Goal: Information Seeking & Learning: Learn about a topic

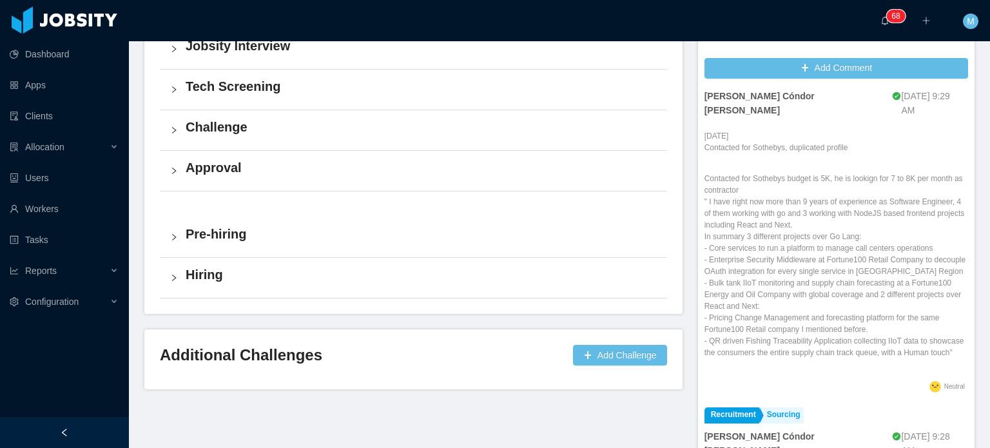
scroll to position [186, 0]
drag, startPoint x: 779, startPoint y: 185, endPoint x: 823, endPoint y: 200, distance: 46.5
click at [823, 200] on p "Contacted for Sothebys budget is 5K, he is lookign for 7 to 8K per month as con…" at bounding box center [837, 265] width 264 height 186
click at [727, 215] on p "Contacted for Sothebys budget is 5K, he is lookign for 7 to 8K per month as con…" at bounding box center [837, 265] width 264 height 186
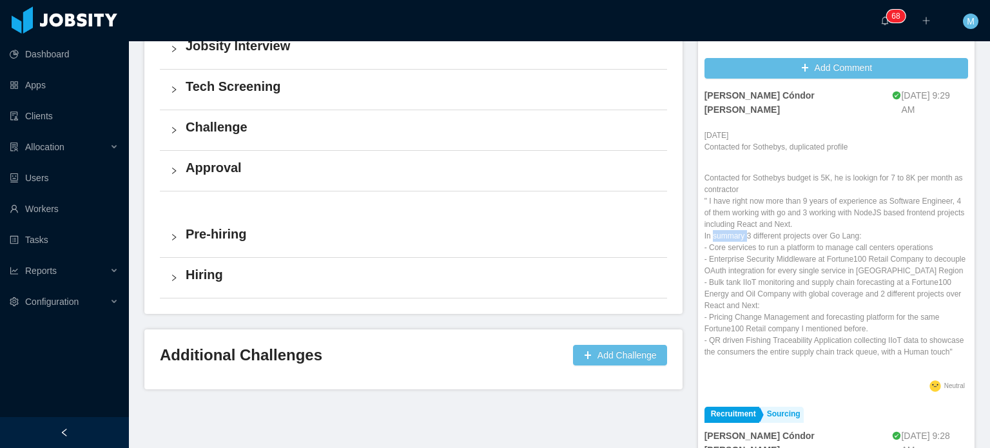
click at [727, 215] on p "Contacted for Sothebys budget is 5K, he is lookign for 7 to 8K per month as con…" at bounding box center [837, 265] width 264 height 186
click at [715, 220] on p "Contacted for Sothebys budget is 5K, he is lookign for 7 to 8K per month as con…" at bounding box center [837, 265] width 264 height 186
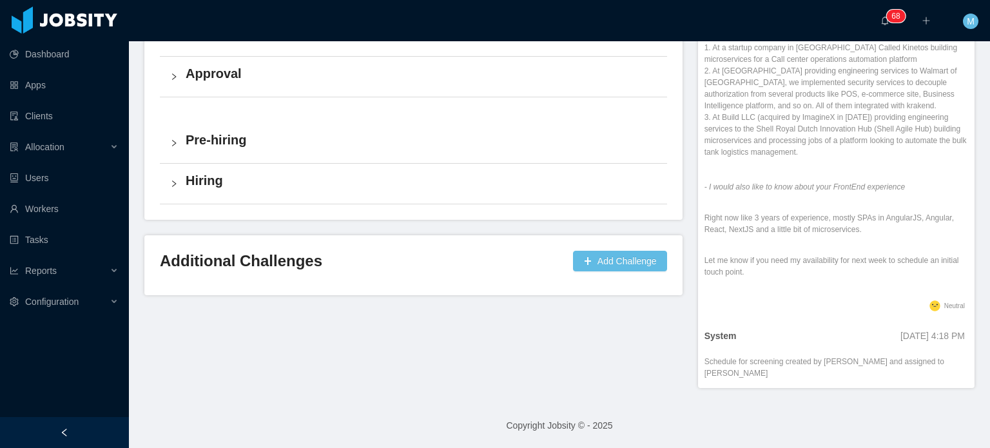
scroll to position [0, 0]
